Goal: Navigation & Orientation: Find specific page/section

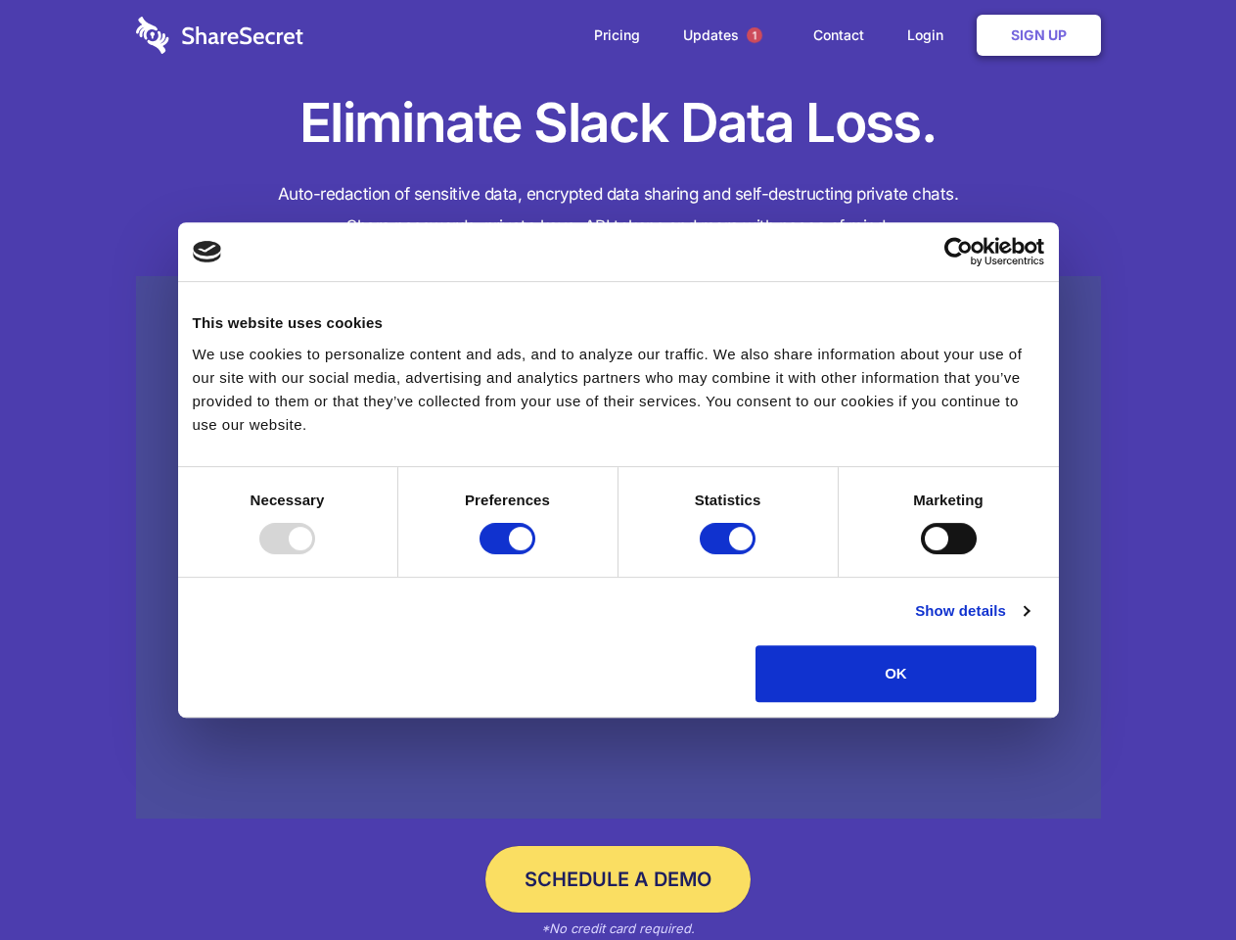
click at [315, 554] on div at bounding box center [287, 538] width 56 height 31
click at [535, 554] on input "Preferences" at bounding box center [508, 538] width 56 height 31
checkbox input "false"
click at [730, 554] on input "Statistics" at bounding box center [728, 538] width 56 height 31
checkbox input "false"
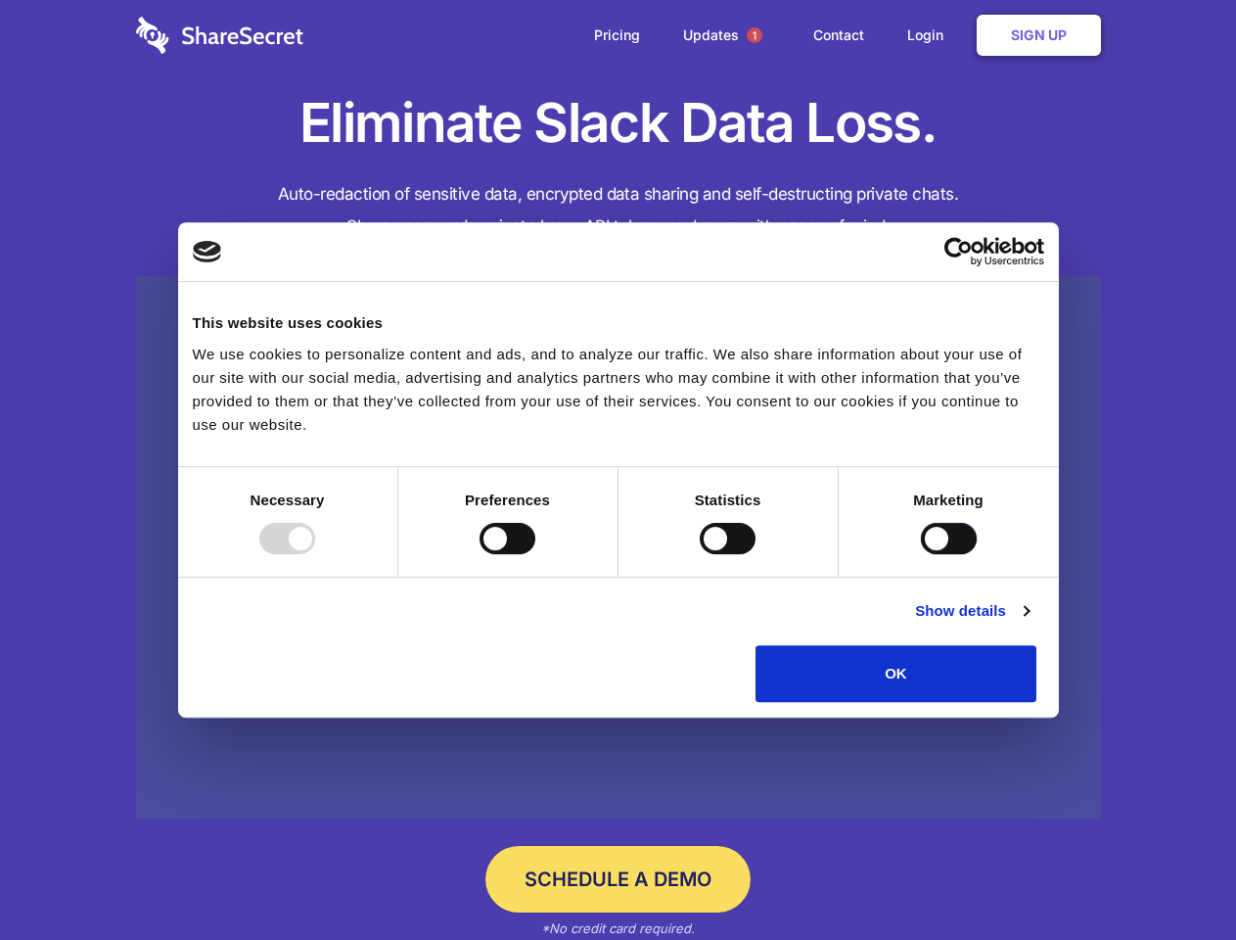
click at [921, 554] on input "Marketing" at bounding box center [949, 538] width 56 height 31
checkbox input "true"
click at [1029, 623] on link "Show details" at bounding box center [972, 610] width 114 height 23
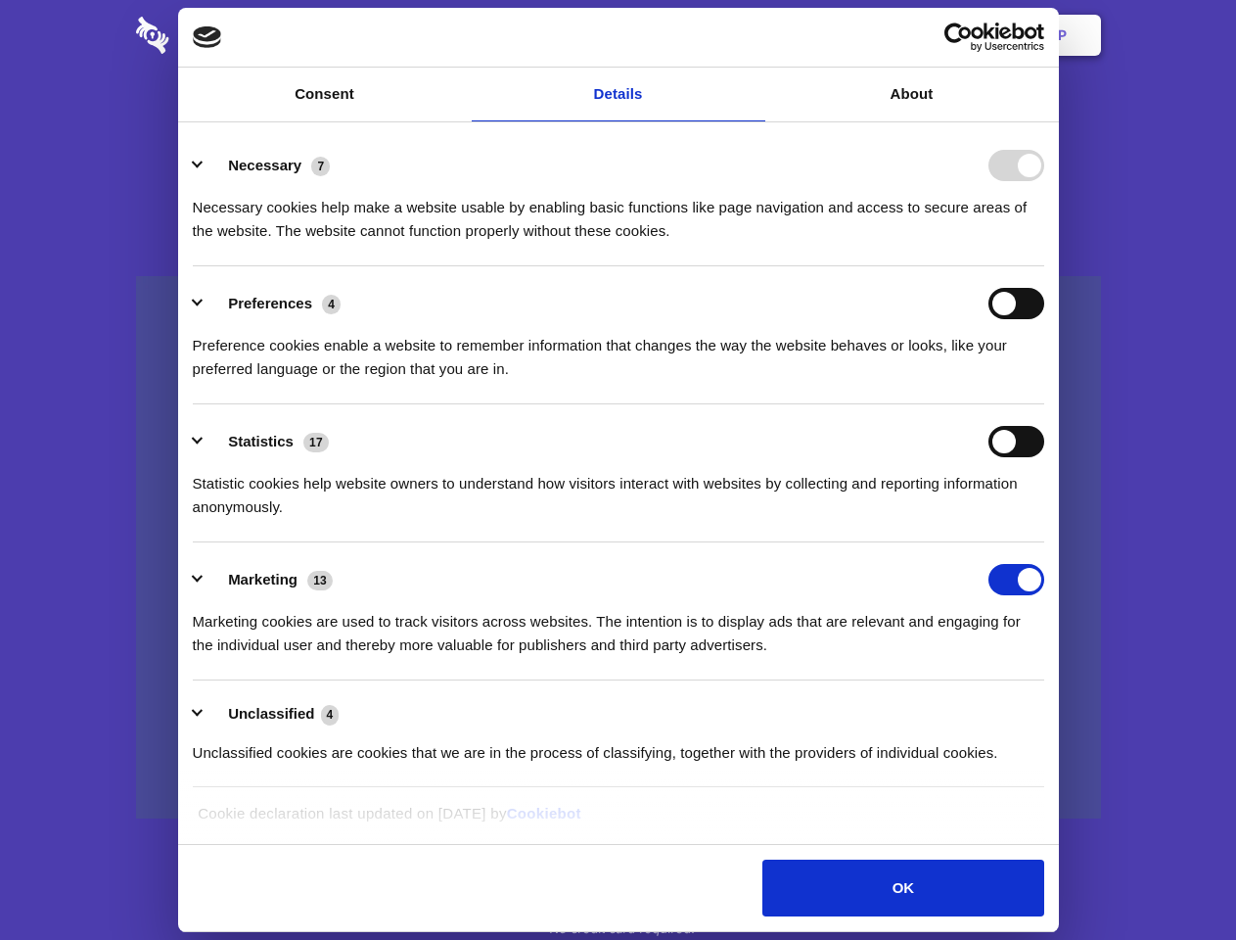
click at [1044, 243] on div "Necessary cookies help make a website usable by enabling basic functions like p…" at bounding box center [619, 212] width 852 height 62
click at [754, 35] on span "1" at bounding box center [755, 35] width 16 height 16
